Goal: Transaction & Acquisition: Subscribe to service/newsletter

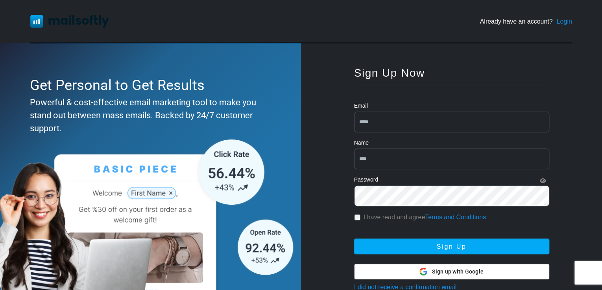
click at [391, 121] on input "email" at bounding box center [451, 122] width 195 height 21
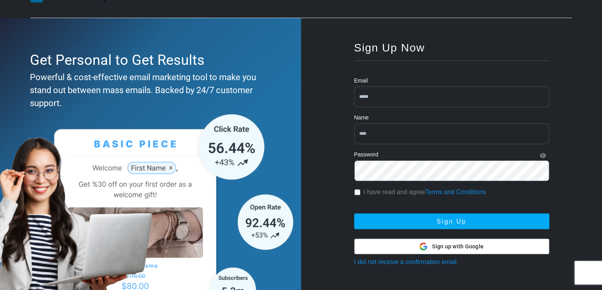
scroll to position [74, 0]
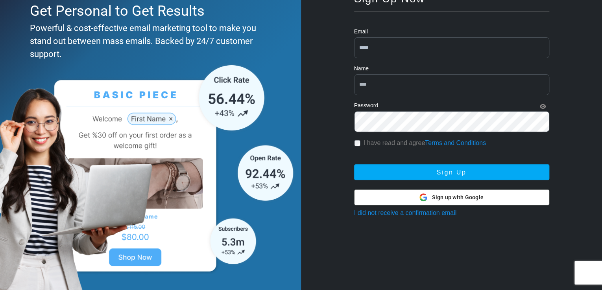
type input "*****"
click at [427, 195] on icon at bounding box center [423, 198] width 8 height 8
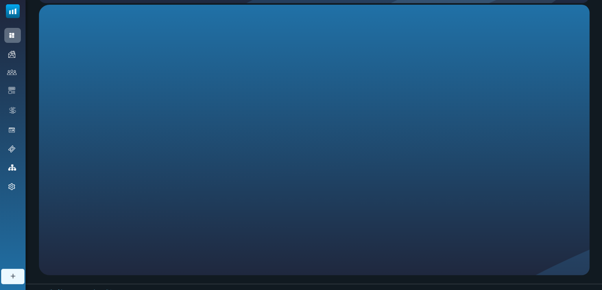
scroll to position [143, 0]
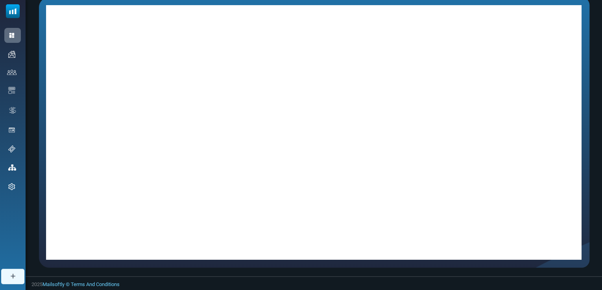
click at [589, 73] on div "Welcome, Can! Level up your email marketing game with our Email Campaign Wizard…" at bounding box center [314, 76] width 576 height 401
